Goal: Find specific page/section: Find specific page/section

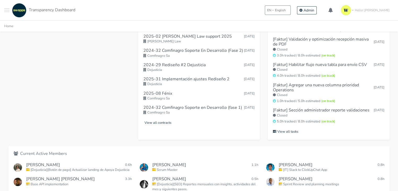
scroll to position [268, 0]
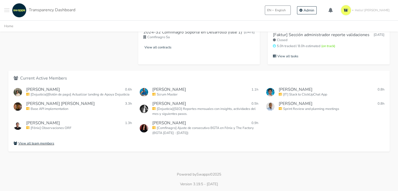
click at [51, 142] on small "View all team members" at bounding box center [34, 143] width 41 height 5
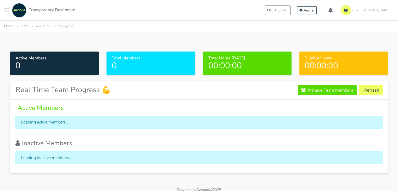
scroll to position [15, 0]
